Goal: Entertainment & Leisure: Consume media (video, audio)

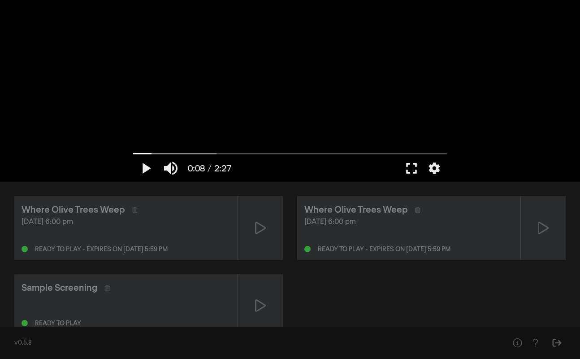
click at [410, 171] on button "fullscreen" at bounding box center [411, 168] width 25 height 27
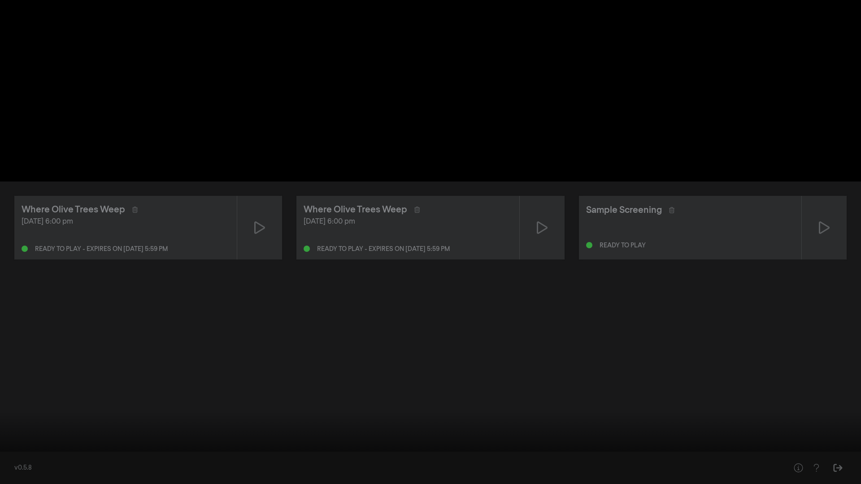
click at [17, 358] on button "play_arrow" at bounding box center [16, 470] width 25 height 27
type input "10.984564"
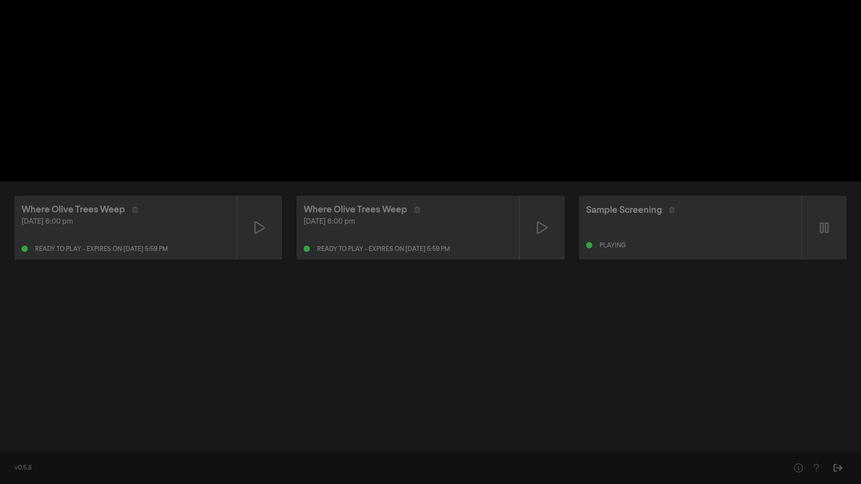
click at [4, 358] on button "pause" at bounding box center [16, 470] width 25 height 27
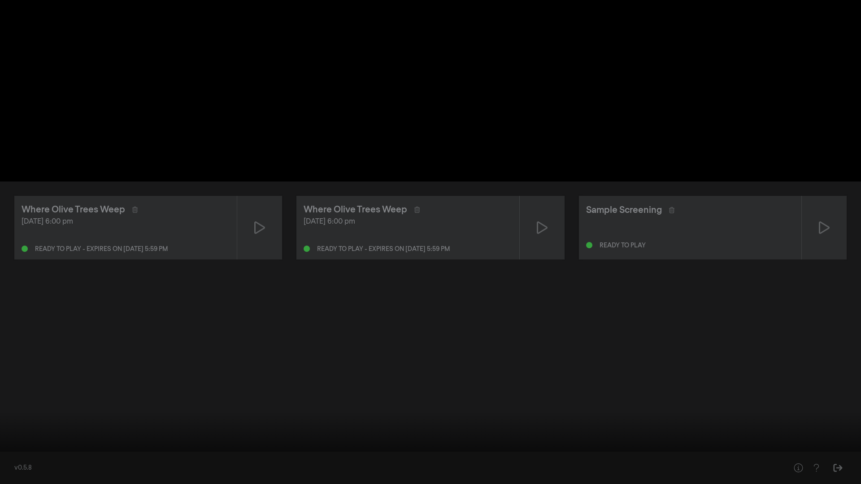
click at [580, 358] on button "fullscreen_exit" at bounding box center [821, 470] width 25 height 27
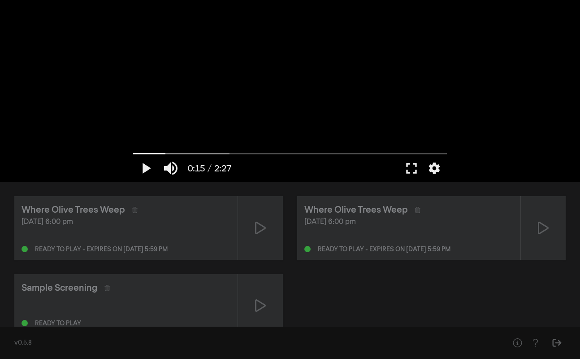
click at [104, 129] on div "play_arrow 0:15 / 2:27 volume_up fullscreen settings closed_caption Captions Of…" at bounding box center [290, 91] width 580 height 182
click at [417, 169] on button "fullscreen" at bounding box center [411, 168] width 25 height 27
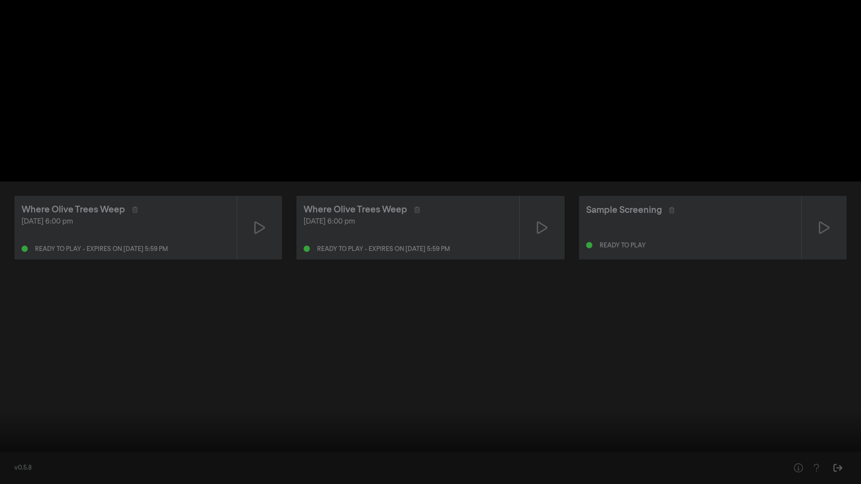
drag, startPoint x: 85, startPoint y: 457, endPoint x: 0, endPoint y: 454, distance: 85.3
click at [4, 358] on input "Seek" at bounding box center [430, 455] width 852 height 5
click at [5, 358] on input "Seek" at bounding box center [430, 455] width 852 height 5
click at [13, 358] on button "play_arrow" at bounding box center [16, 470] width 25 height 27
click at [11, 358] on input "Seek" at bounding box center [430, 455] width 852 height 5
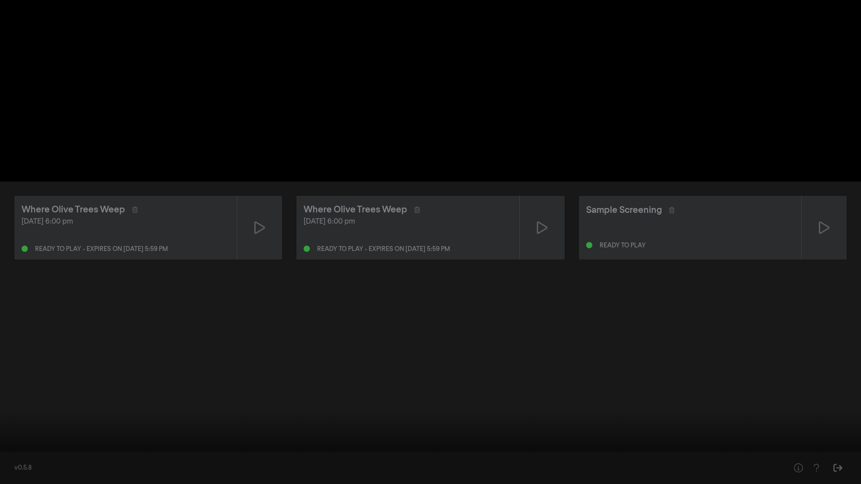
click at [580, 358] on button "settings" at bounding box center [844, 470] width 21 height 27
type input "147.146"
click at [39, 358] on button "volume_up" at bounding box center [42, 470] width 25 height 27
type input "0"
type input "147.146"
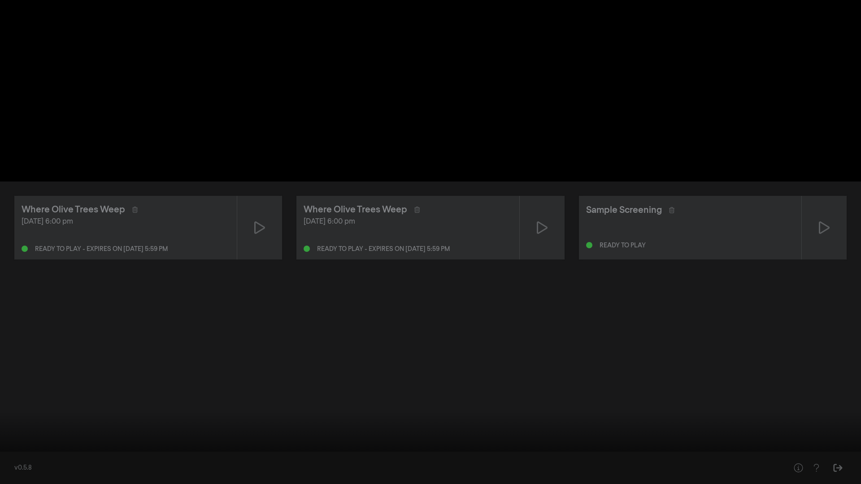
click at [44, 358] on button "volume_off" at bounding box center [42, 470] width 25 height 27
type input "1"
click at [281, 358] on input "Seek" at bounding box center [430, 455] width 852 height 5
click at [14, 358] on button "play_arrow" at bounding box center [16, 470] width 25 height 27
click at [580, 358] on button "fullscreen_exit" at bounding box center [821, 470] width 25 height 27
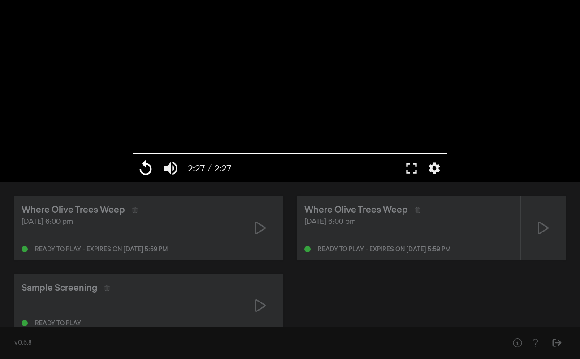
click at [148, 164] on button "replay" at bounding box center [145, 168] width 25 height 27
click at [133, 155] on button "pause" at bounding box center [145, 168] width 25 height 27
click at [141, 170] on button "play_arrow" at bounding box center [145, 168] width 25 height 27
click at [406, 167] on button "fullscreen" at bounding box center [411, 168] width 25 height 27
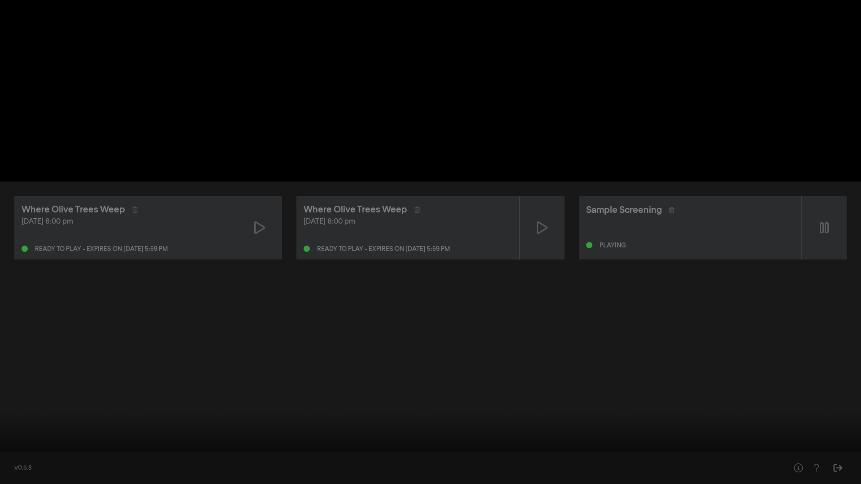
click at [15, 358] on button "pause" at bounding box center [16, 470] width 25 height 27
type input "74.505504"
